Goal: Book appointment/travel/reservation: Book appointment/travel/reservation

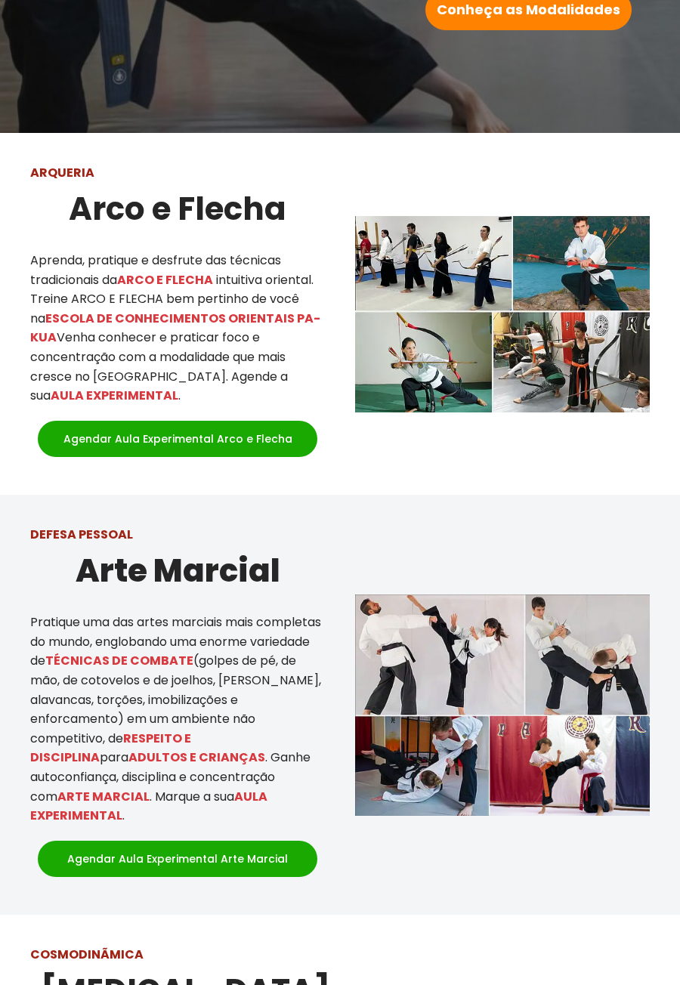
scroll to position [450, 0]
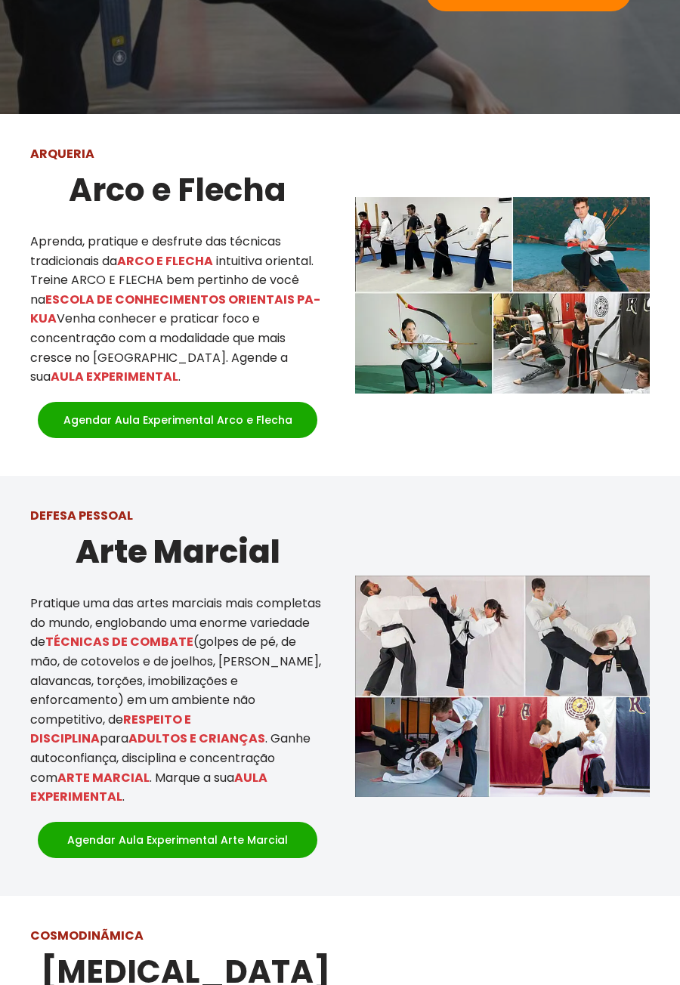
click at [57, 313] on p "Aprenda, pratique e desfrute das técnicas tradicionais da ARCO E FLECHA intuiti…" at bounding box center [177, 309] width 295 height 155
click at [592, 476] on div at bounding box center [340, 686] width 680 height 420
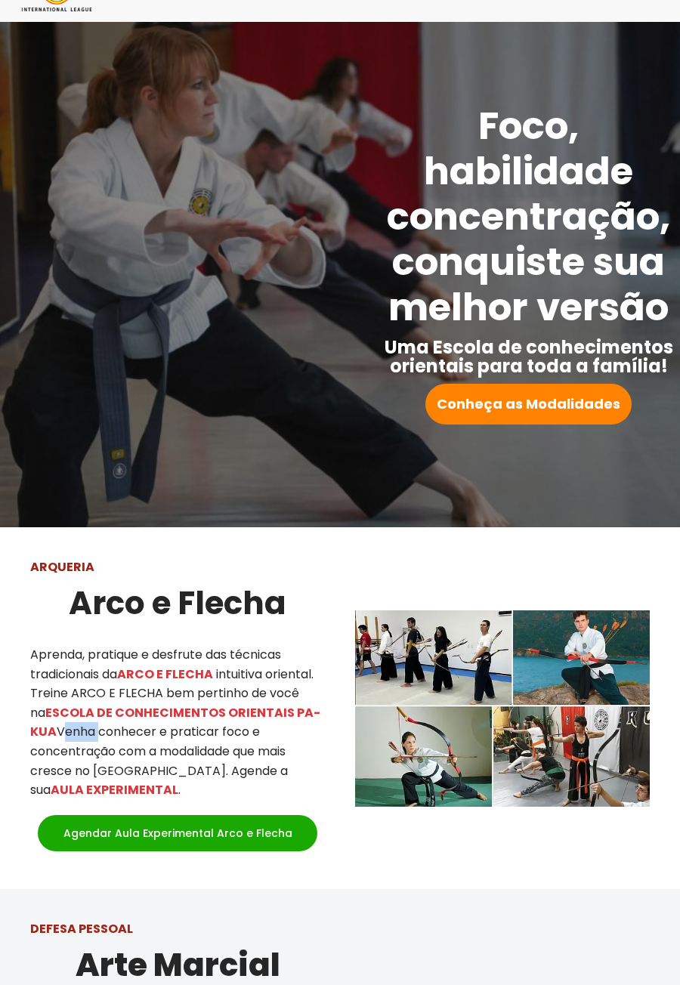
scroll to position [0, 0]
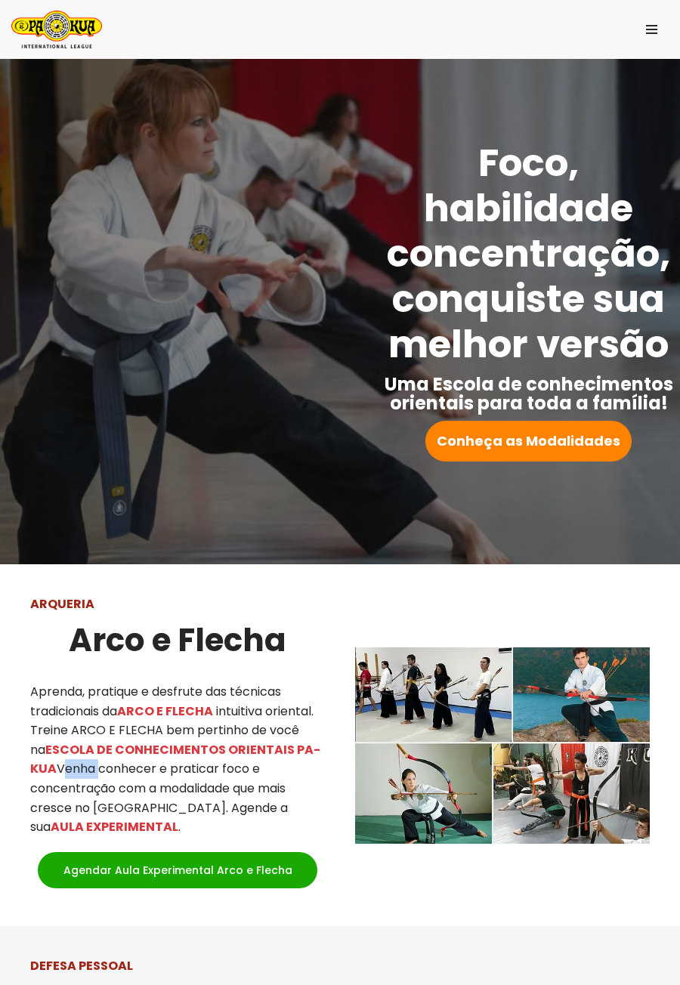
click at [570, 666] on img at bounding box center [502, 746] width 295 height 196
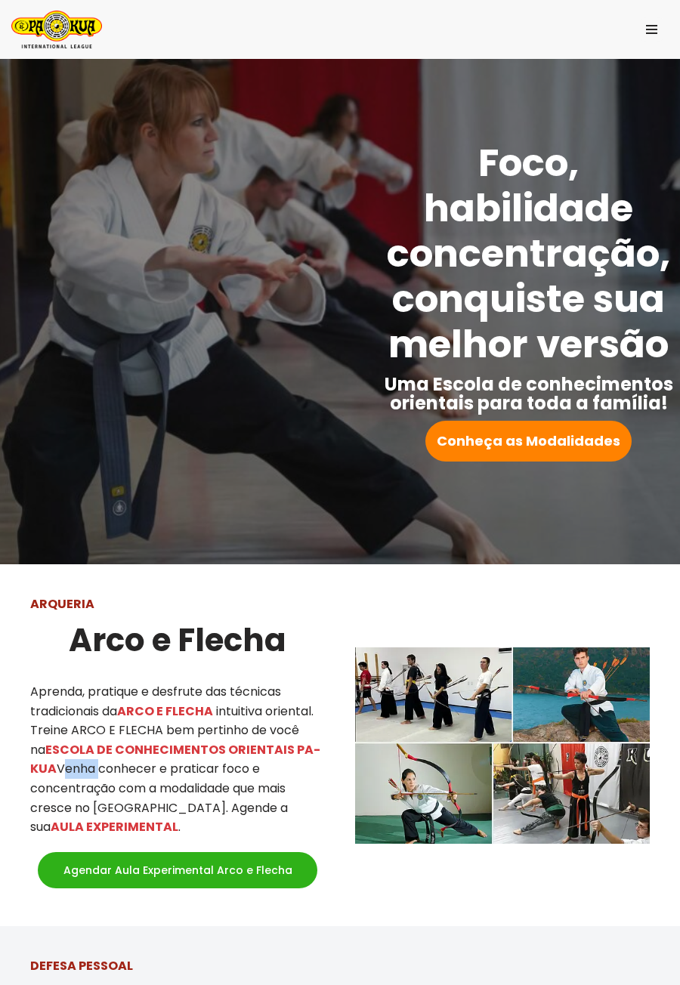
click at [79, 852] on link "Agendar Aula Experimental Arco e Flecha" at bounding box center [178, 870] width 280 height 36
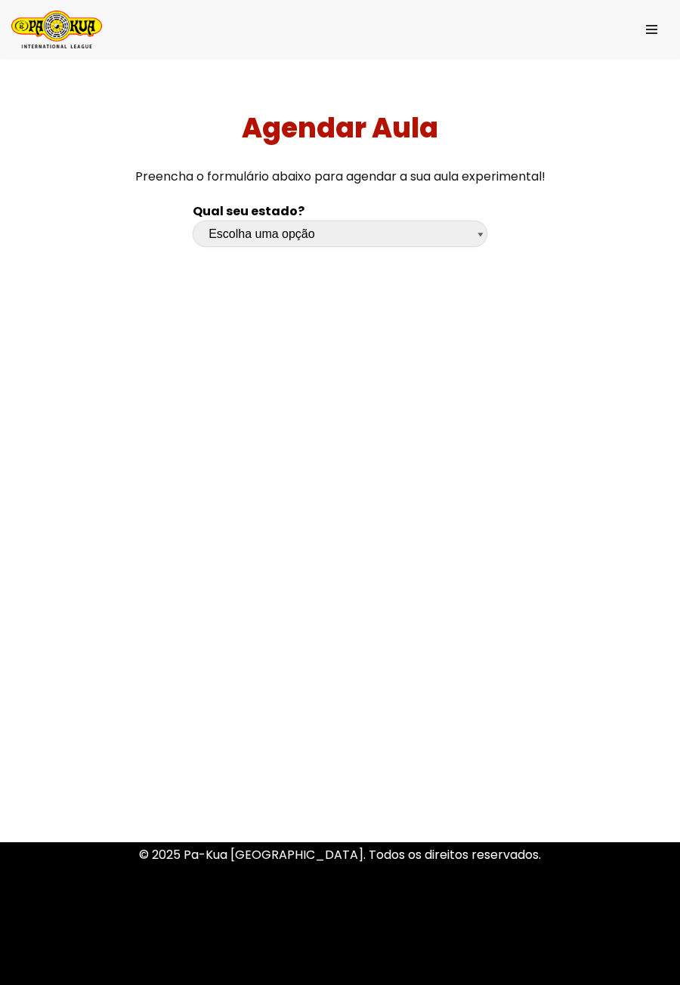
click at [446, 237] on select "Escolha uma opção Rio Grande do Sul Santa Catarina Paraná São Paulo Rio de Jane…" at bounding box center [340, 234] width 295 height 26
select select "pr"
click at [193, 221] on select "Escolha uma opção Rio Grande do Sul Santa Catarina Paraná São Paulo Rio de Jane…" at bounding box center [340, 234] width 295 height 26
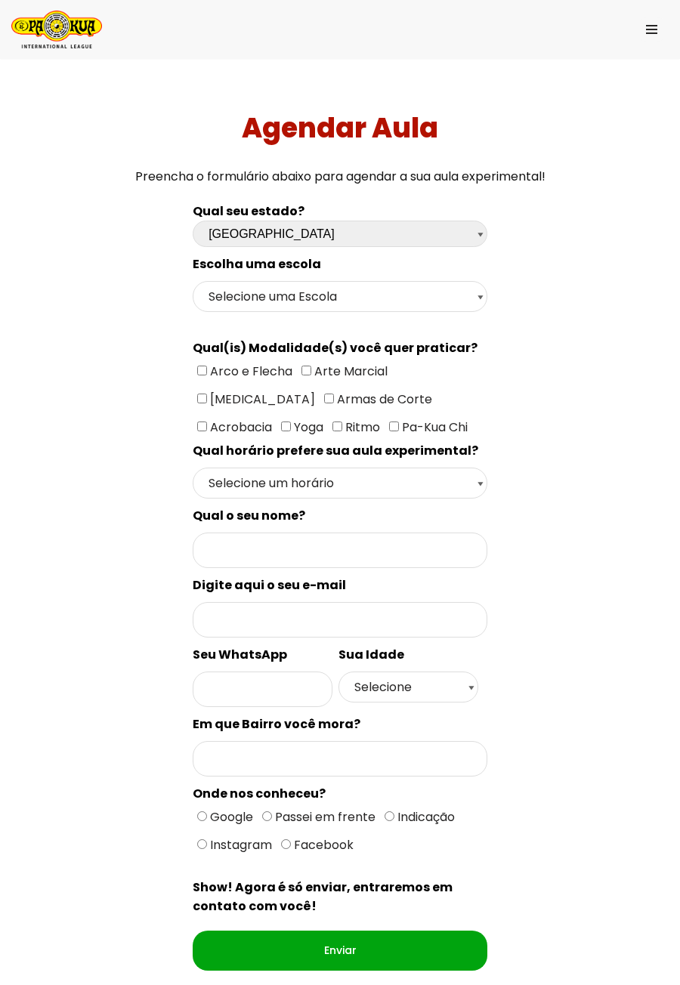
click at [200, 369] on input"] "Arco e Flecha" at bounding box center [202, 371] width 10 height 10
checkbox input"] "true"
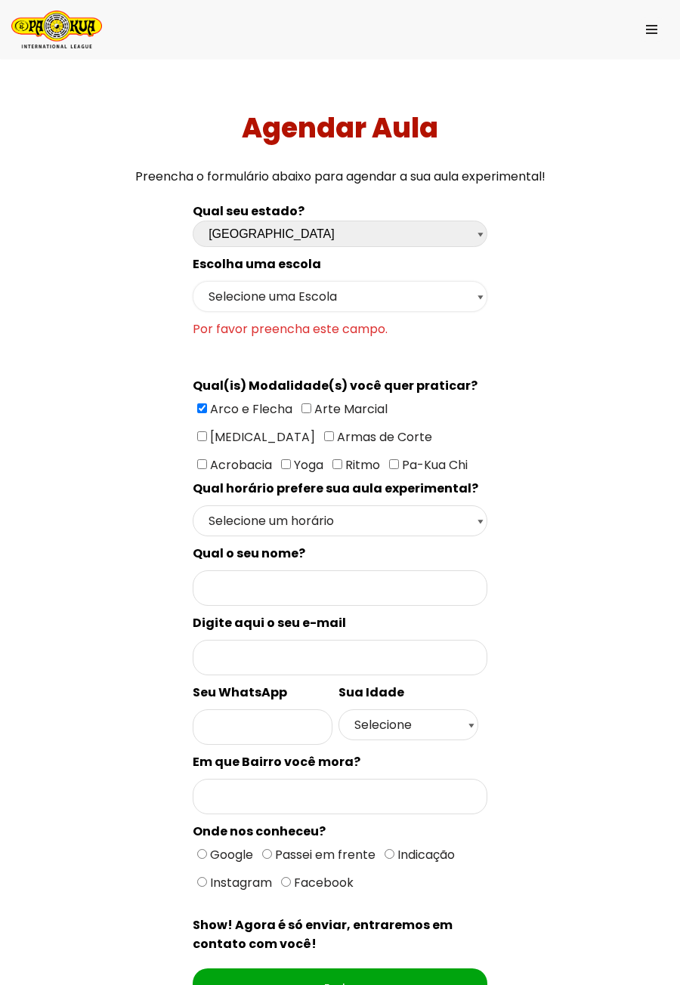
click at [461, 308] on select "Selecione uma Escola Curitiba - Escola Batel Curitiba - Escola Juvevê Fazenda R…" at bounding box center [340, 296] width 295 height 31
select select "Curitiba - Escola Juvevê"
click at [193, 282] on select "Selecione uma Escola Curitiba - Escola Batel Curitiba - Escola Juvevê Fazenda R…" at bounding box center [340, 296] width 295 height 31
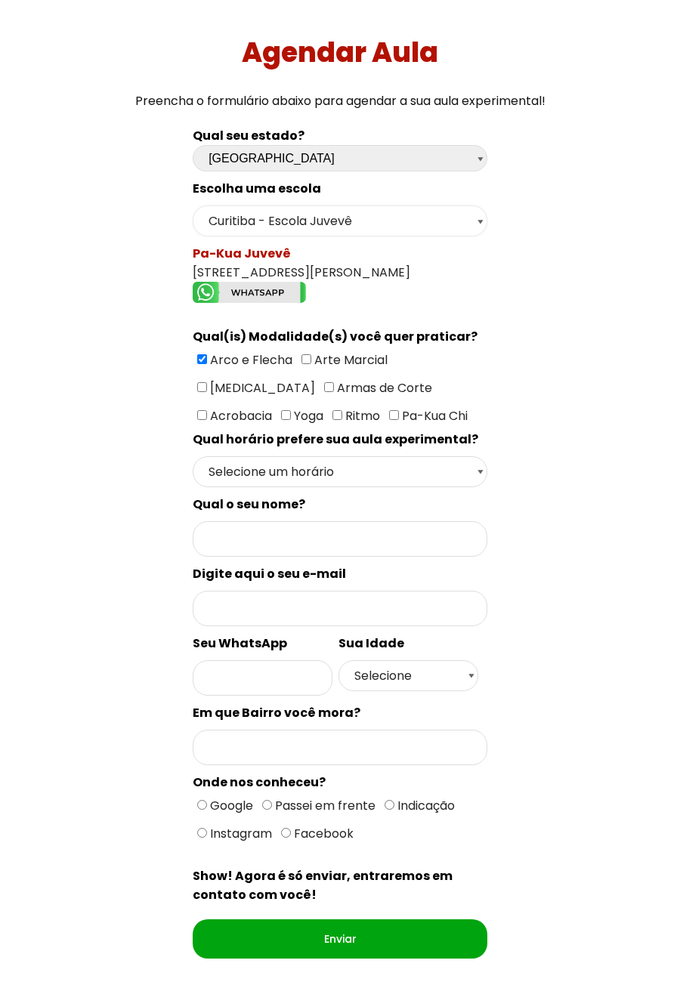
scroll to position [79, 0]
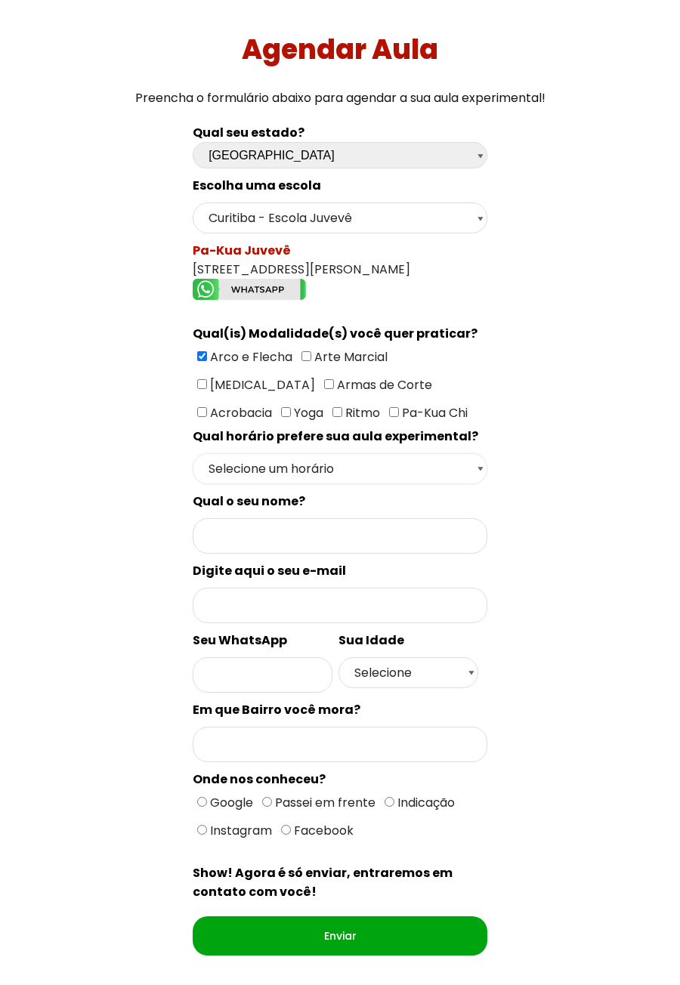
click at [212, 466] on select "Selecione um horário Manhã Tarde Noite" at bounding box center [340, 468] width 295 height 31
select select "Manhã"
click at [193, 453] on select "Selecione um horário Manhã Tarde Noite" at bounding box center [340, 468] width 295 height 31
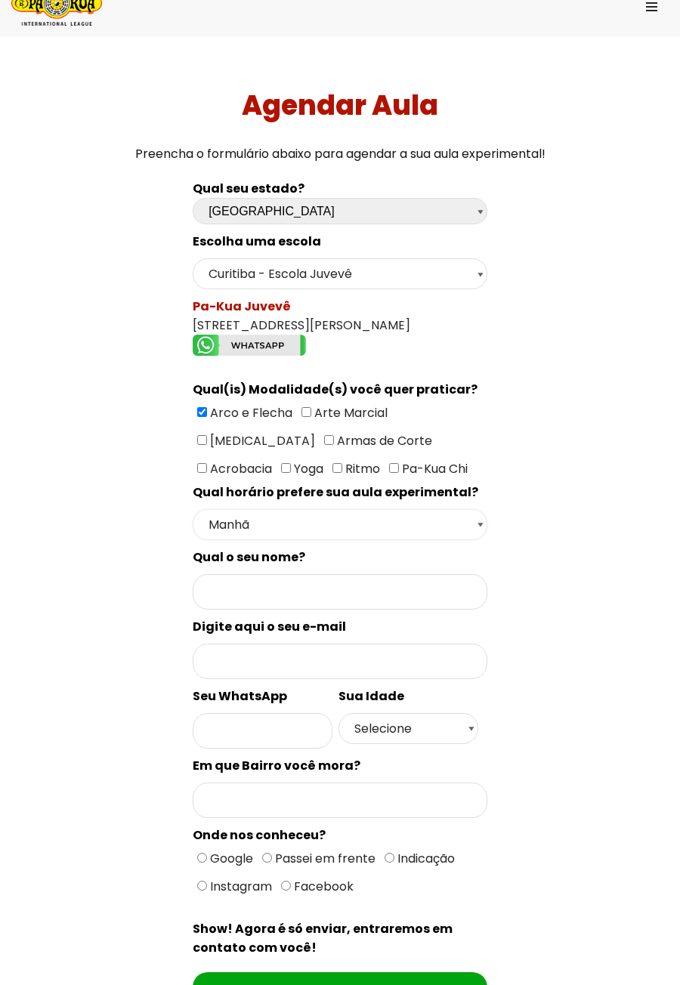
scroll to position [0, 0]
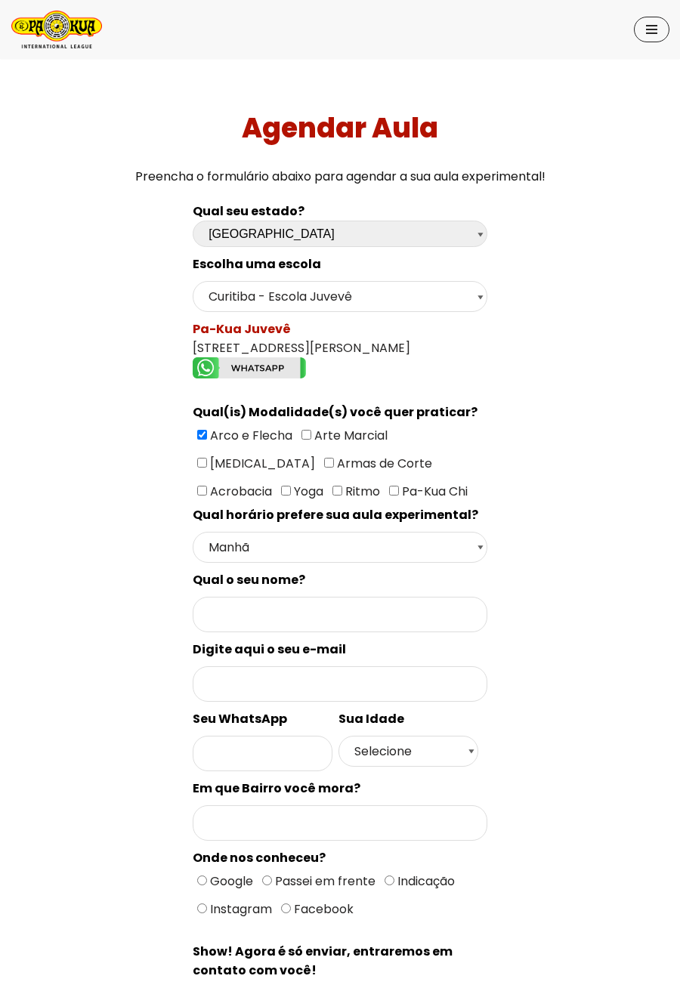
click at [654, 32] on span "Menu de navegação" at bounding box center [651, 33] width 11 height 2
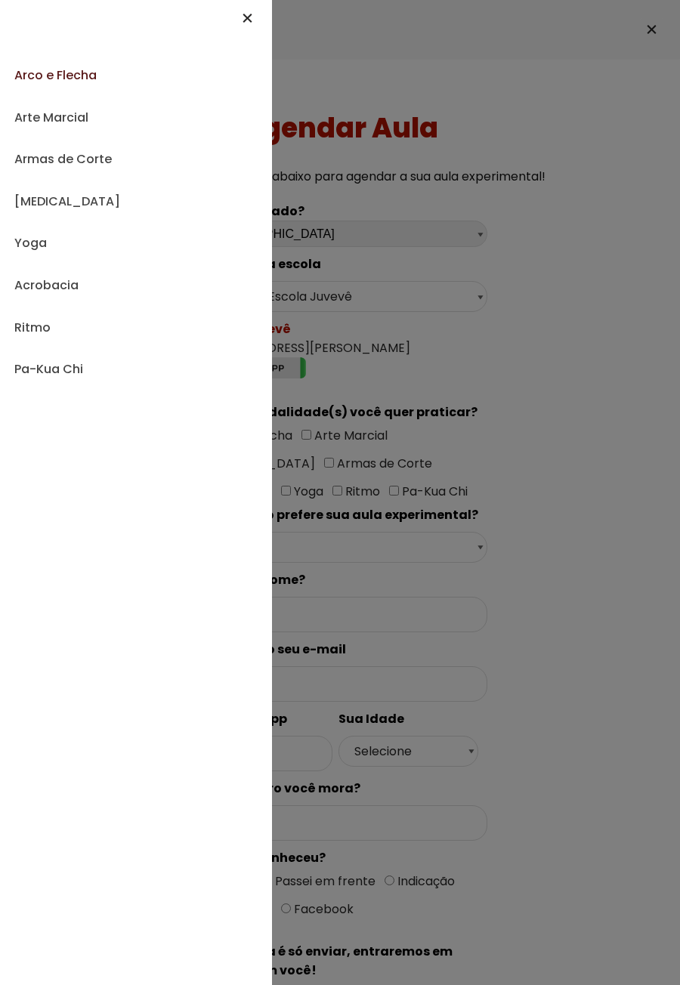
click at [39, 76] on link "Arco e Flecha" at bounding box center [135, 75] width 243 height 42
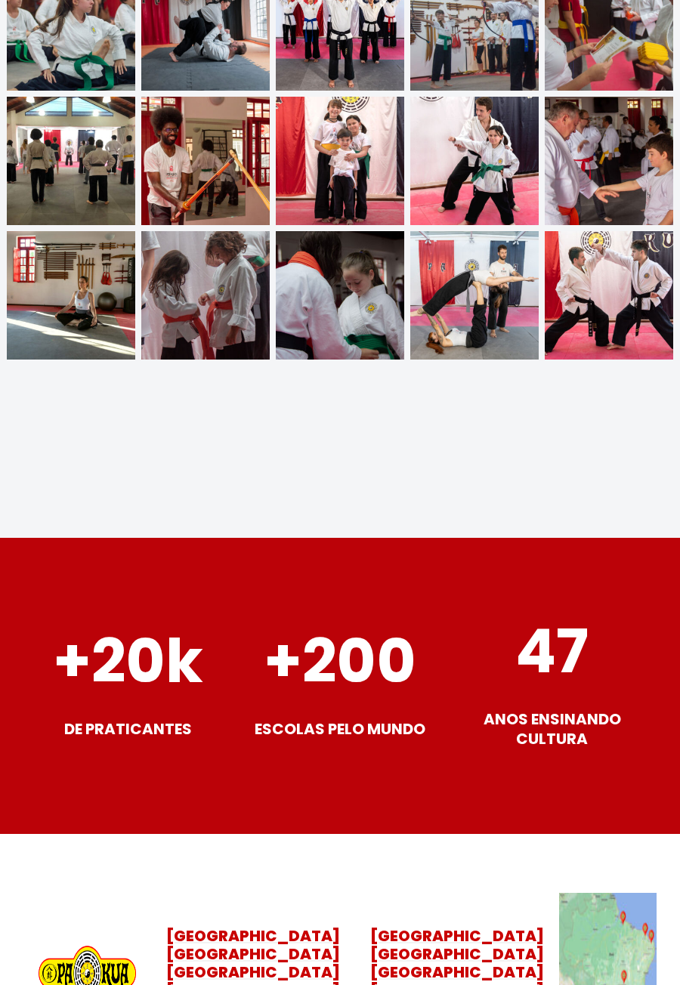
scroll to position [5711, 0]
